Goal: Information Seeking & Learning: Understand process/instructions

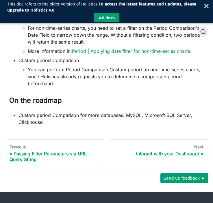
scroll to position [1747, 0]
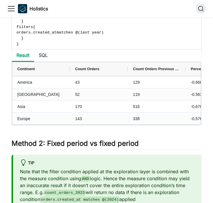
scroll to position [1004, 0]
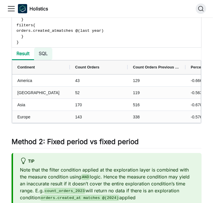
click at [41, 56] on li "SQL" at bounding box center [43, 54] width 18 height 12
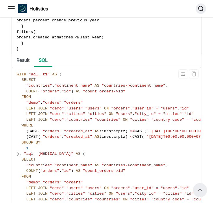
scroll to position [990, 0]
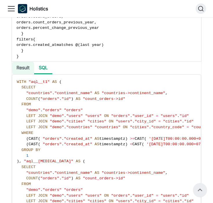
click at [29, 73] on li "Result" at bounding box center [23, 68] width 22 height 12
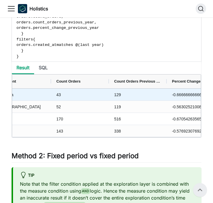
scroll to position [0, 19]
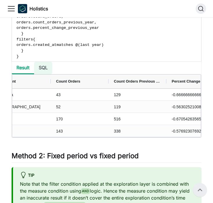
click at [45, 69] on li "SQL" at bounding box center [43, 68] width 18 height 12
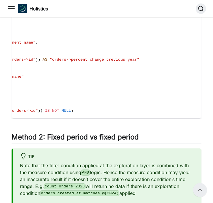
scroll to position [0, 358]
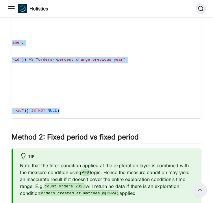
drag, startPoint x: 17, startPoint y: 83, endPoint x: 119, endPoint y: 112, distance: 106.0
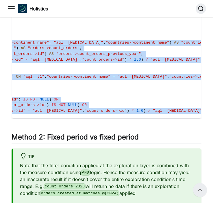
copy code "WITH "aql__t1" AS ( SELECT "countries" . "continent_name" AS "countries->contin…"
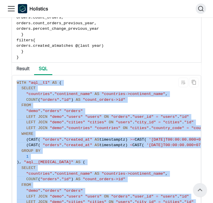
scroll to position [984, 0]
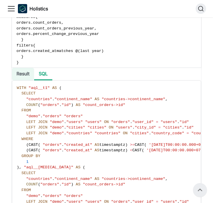
click at [27, 73] on li "Result" at bounding box center [23, 74] width 22 height 12
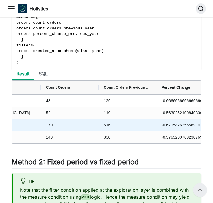
scroll to position [0, 42]
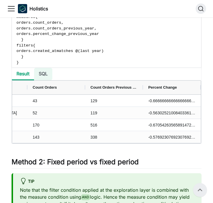
click at [47, 75] on li "SQL" at bounding box center [43, 74] width 18 height 12
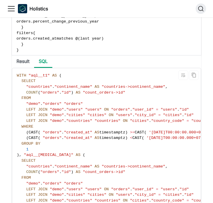
scroll to position [998, 0]
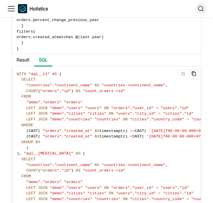
click at [193, 74] on icon "Copy code to clipboard" at bounding box center [194, 74] width 2 height 2
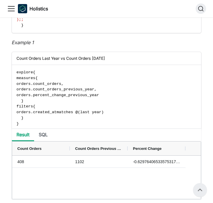
scroll to position [732, 0]
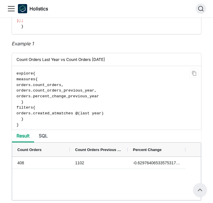
click at [20, 71] on code "explore { measures { orders . count_orders , orders . count_orders_previous_yea…" at bounding box center [106, 99] width 189 height 66
click at [45, 136] on li "SQL" at bounding box center [43, 136] width 18 height 12
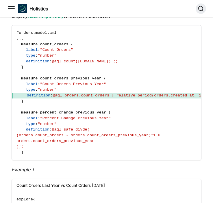
scroll to position [607, 0]
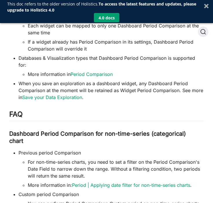
scroll to position [1665, 0]
